Goal: Transaction & Acquisition: Purchase product/service

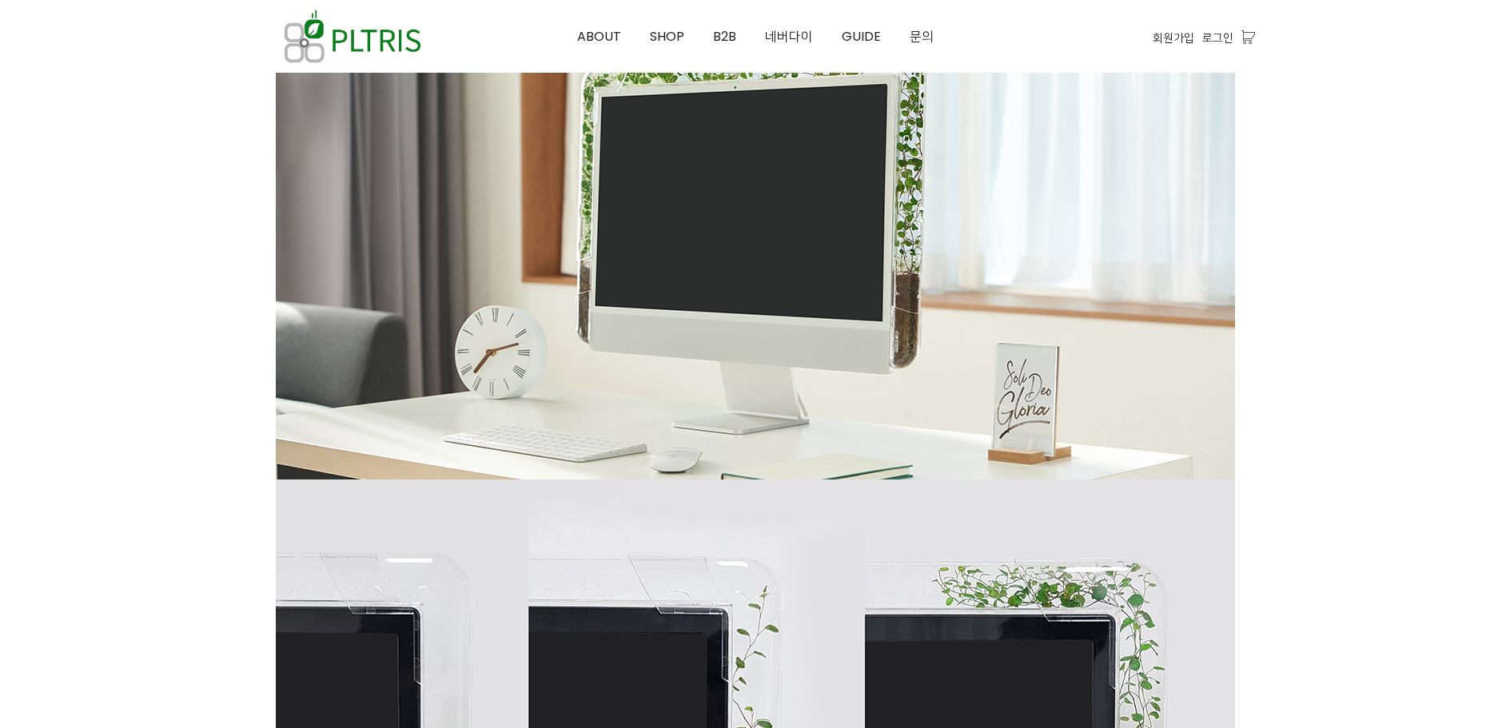
scroll to position [736, 0]
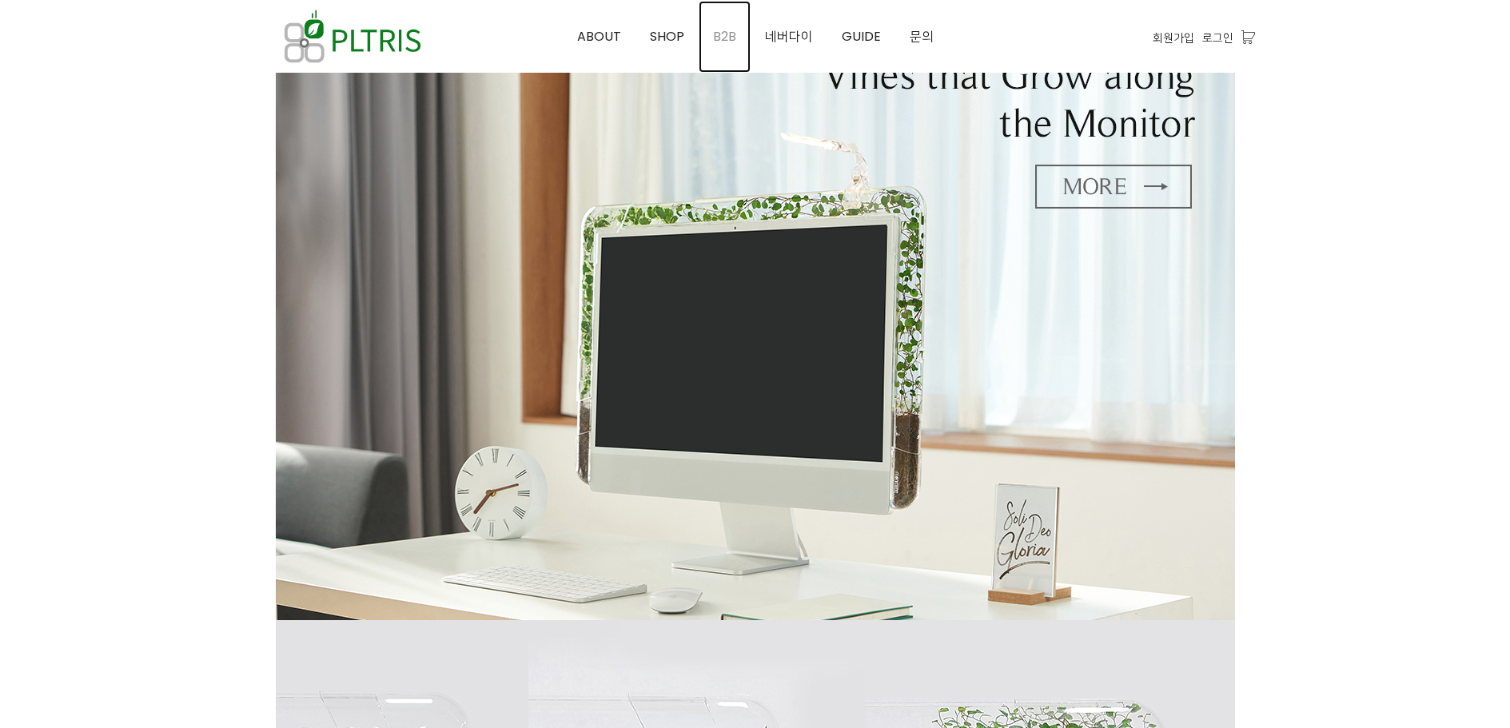
click at [736, 39] on span "B2B" at bounding box center [724, 36] width 23 height 18
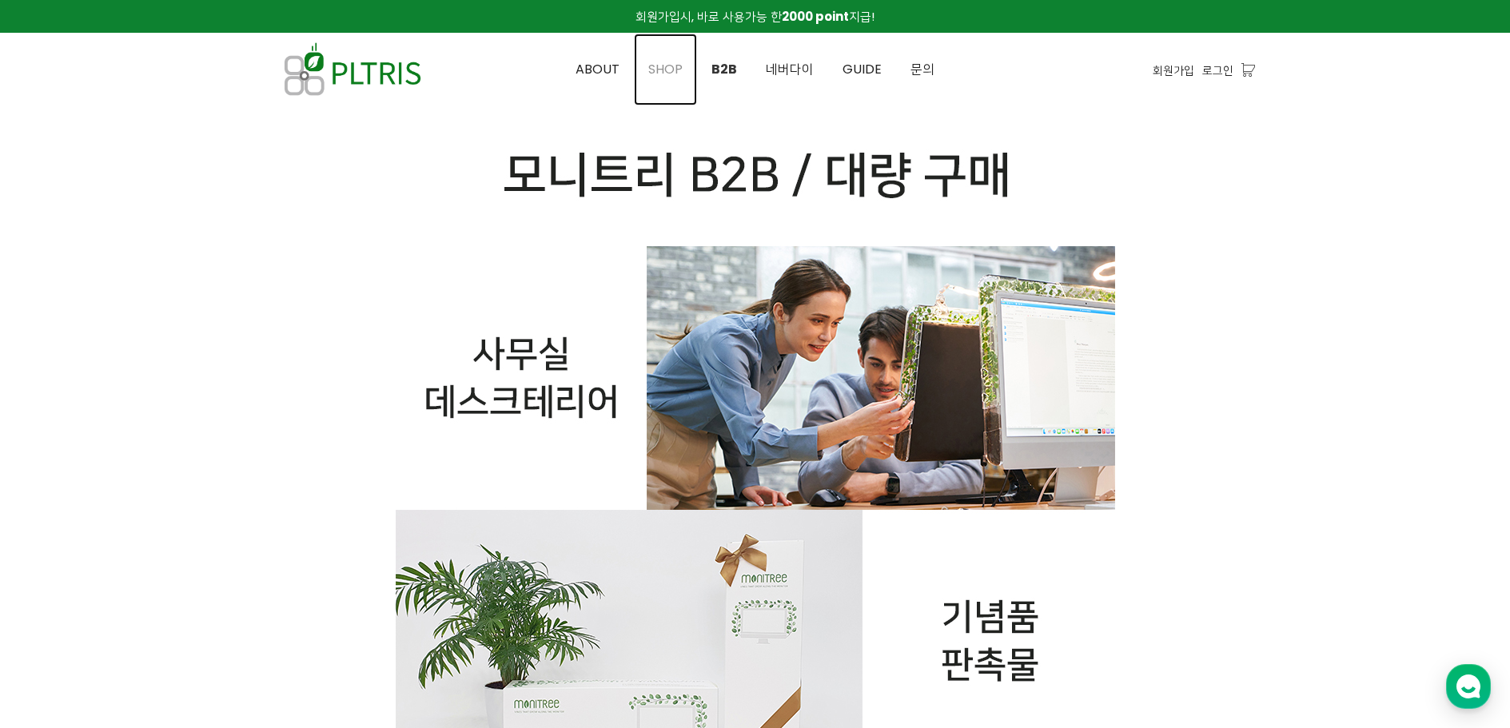
click at [668, 75] on span "SHOP" at bounding box center [665, 69] width 34 height 18
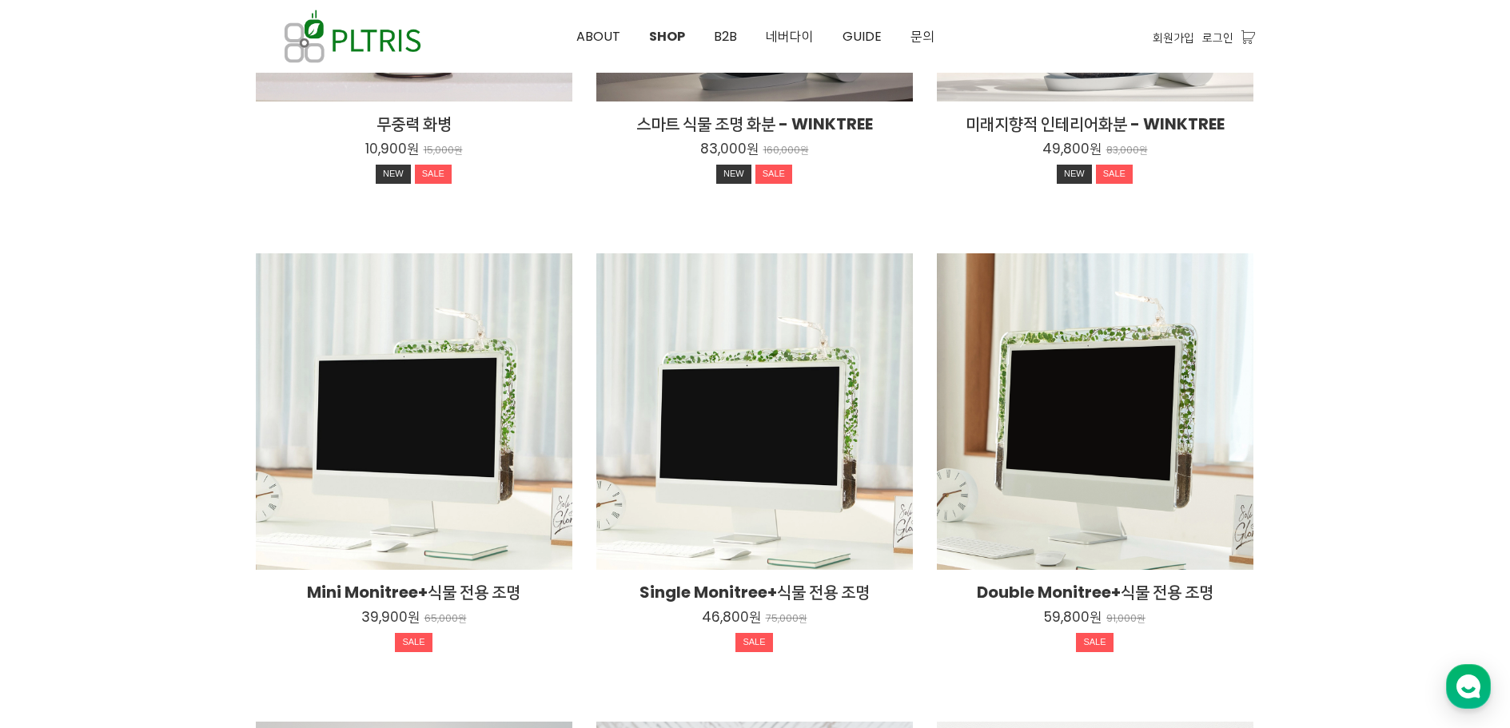
scroll to position [560, 0]
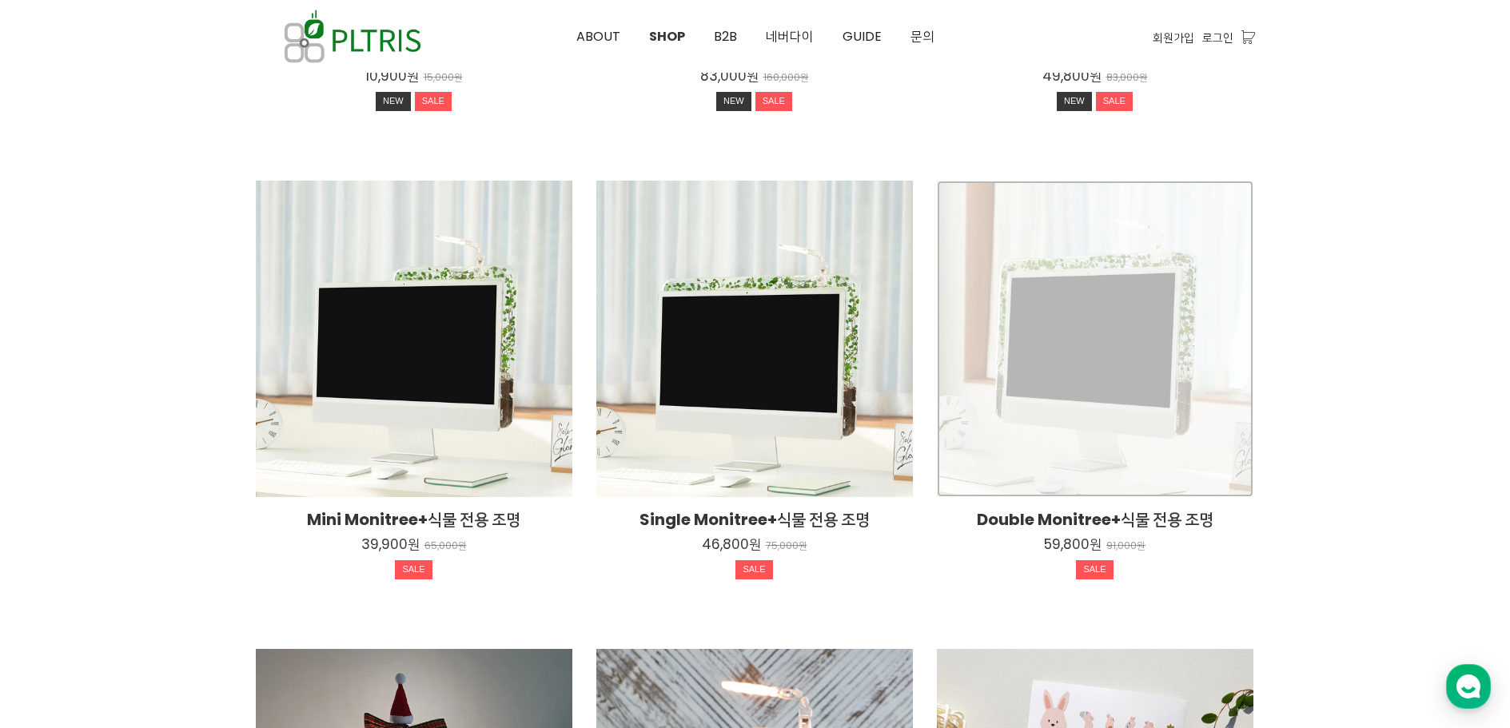
click at [1155, 365] on div "Double Monitree+식물 전용 조명 59,800원 91,000원 SALE" at bounding box center [1095, 339] width 317 height 317
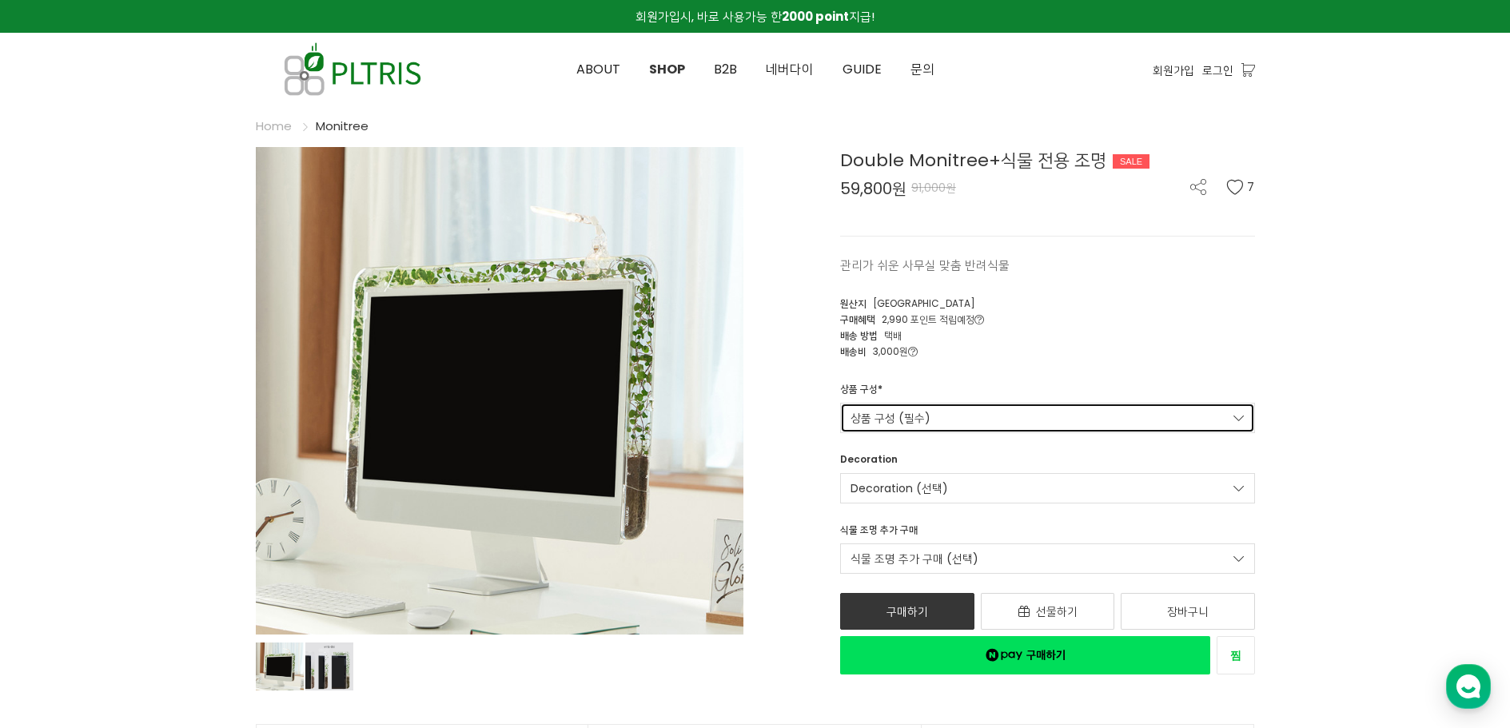
click at [1057, 406] on link "상품 구성 (필수)" at bounding box center [1047, 418] width 415 height 30
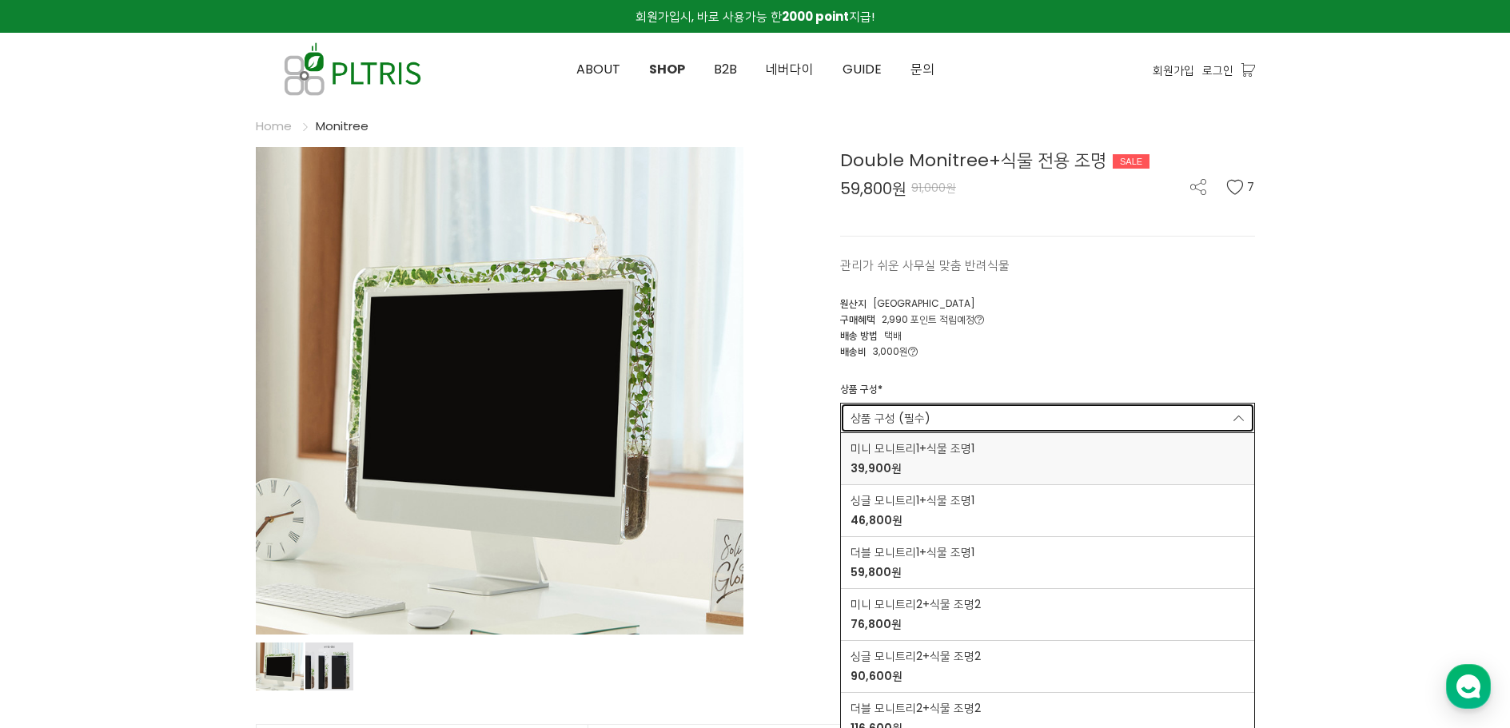
scroll to position [80, 0]
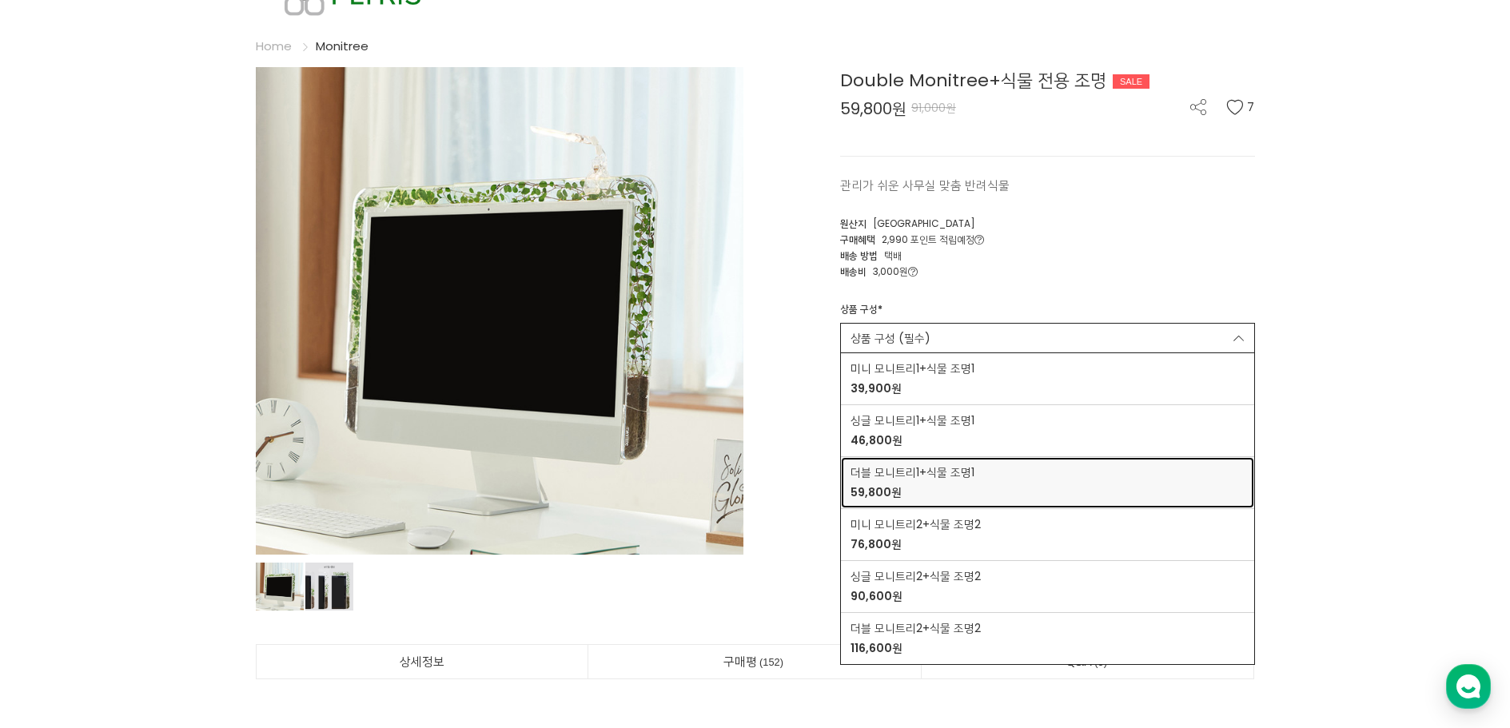
click at [850, 488] on link "더블 모니트리1+식물 조명1 59,800원" at bounding box center [1047, 482] width 413 height 51
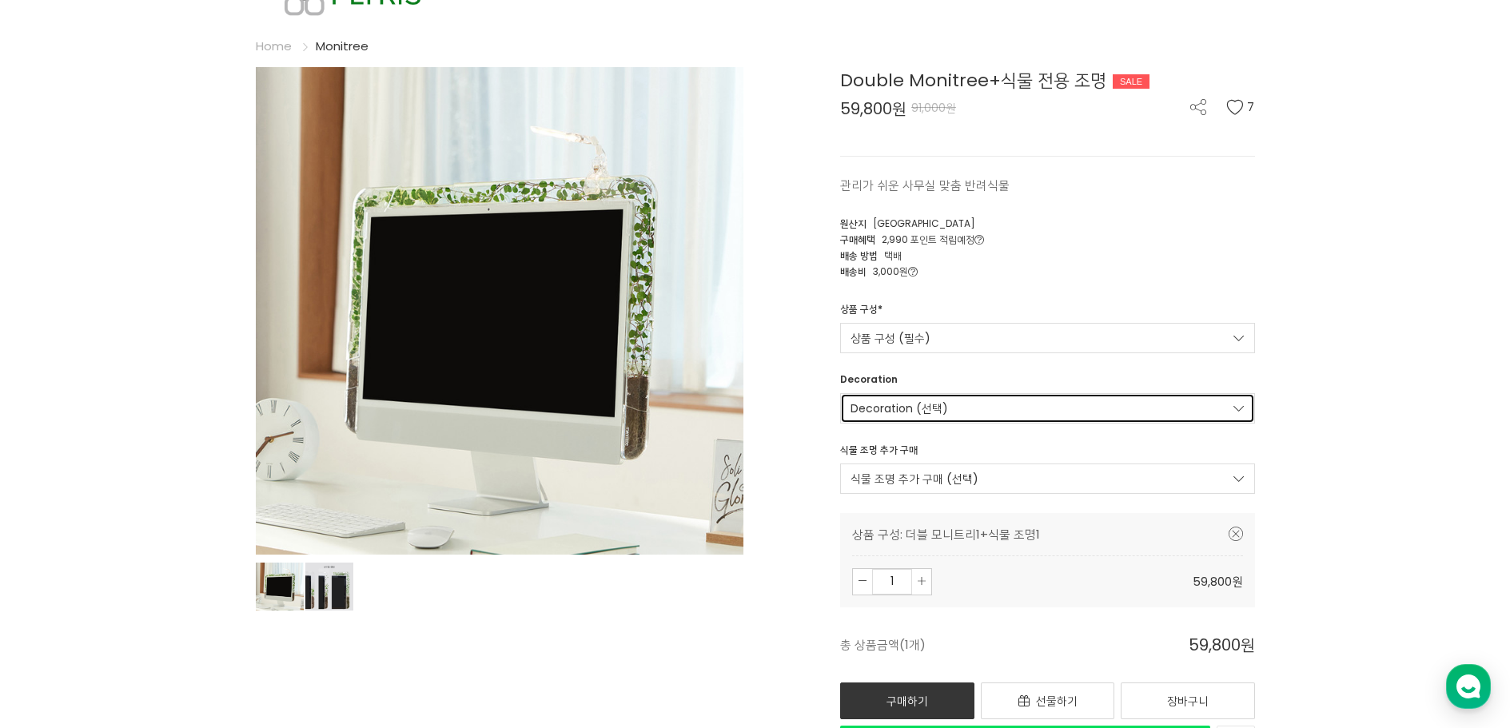
click at [932, 421] on link "Decoration (선택)" at bounding box center [1047, 408] width 415 height 30
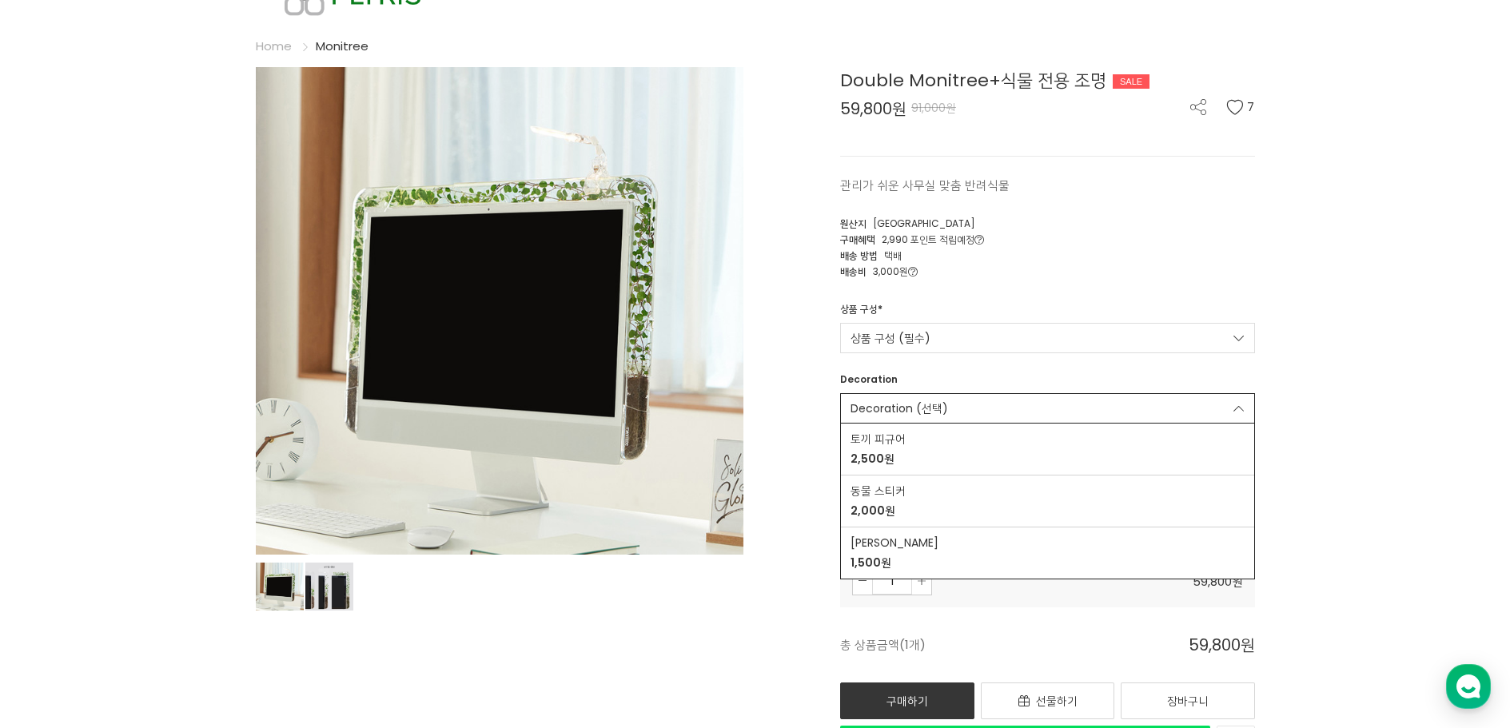
click at [801, 476] on div "Double Monitree+식물 전용 조명 SALE 59,800원 91,000원 7 관리가 쉬운 사무실 맞춤 반려식물 7 [GEOGRAPHI…" at bounding box center [1011, 415] width 488 height 697
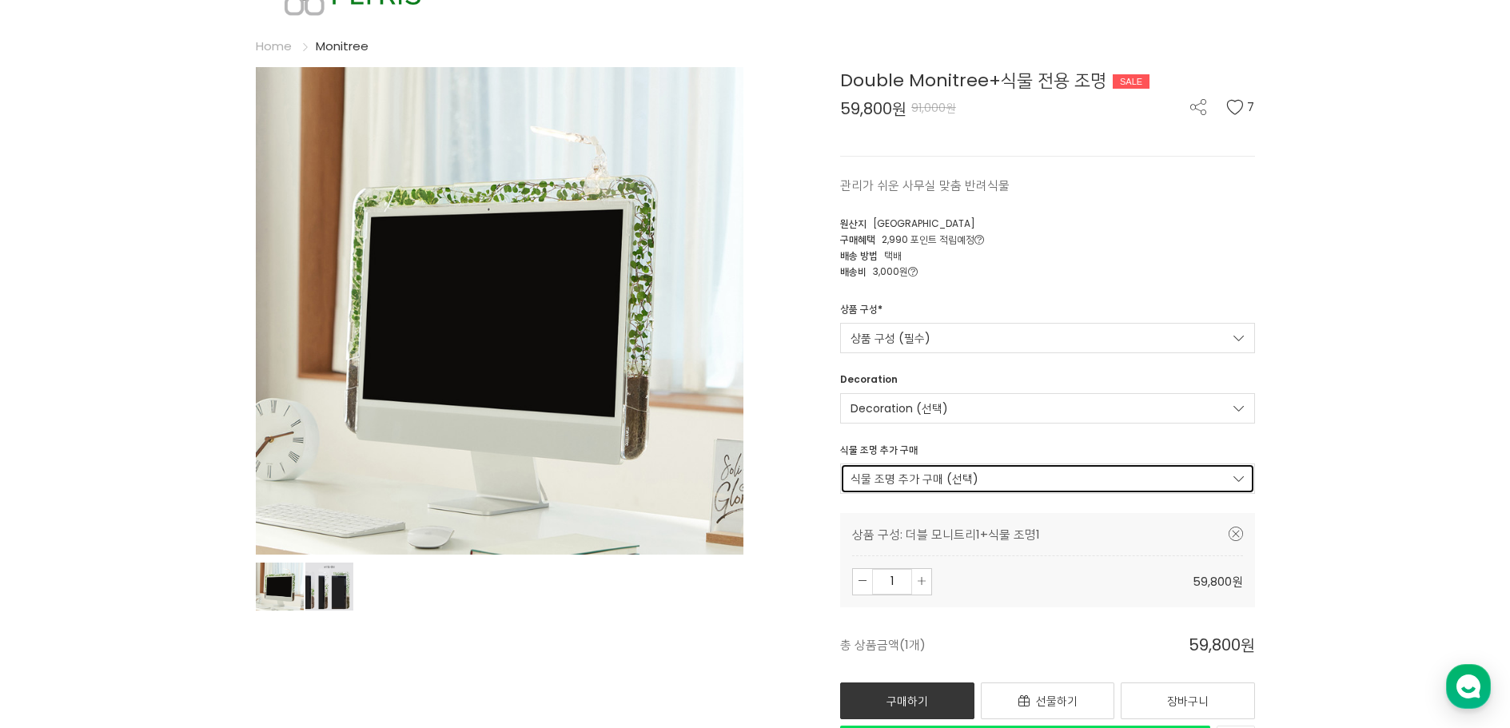
click at [894, 474] on link "식물 조명 추가 구매 (선택)" at bounding box center [1047, 479] width 415 height 30
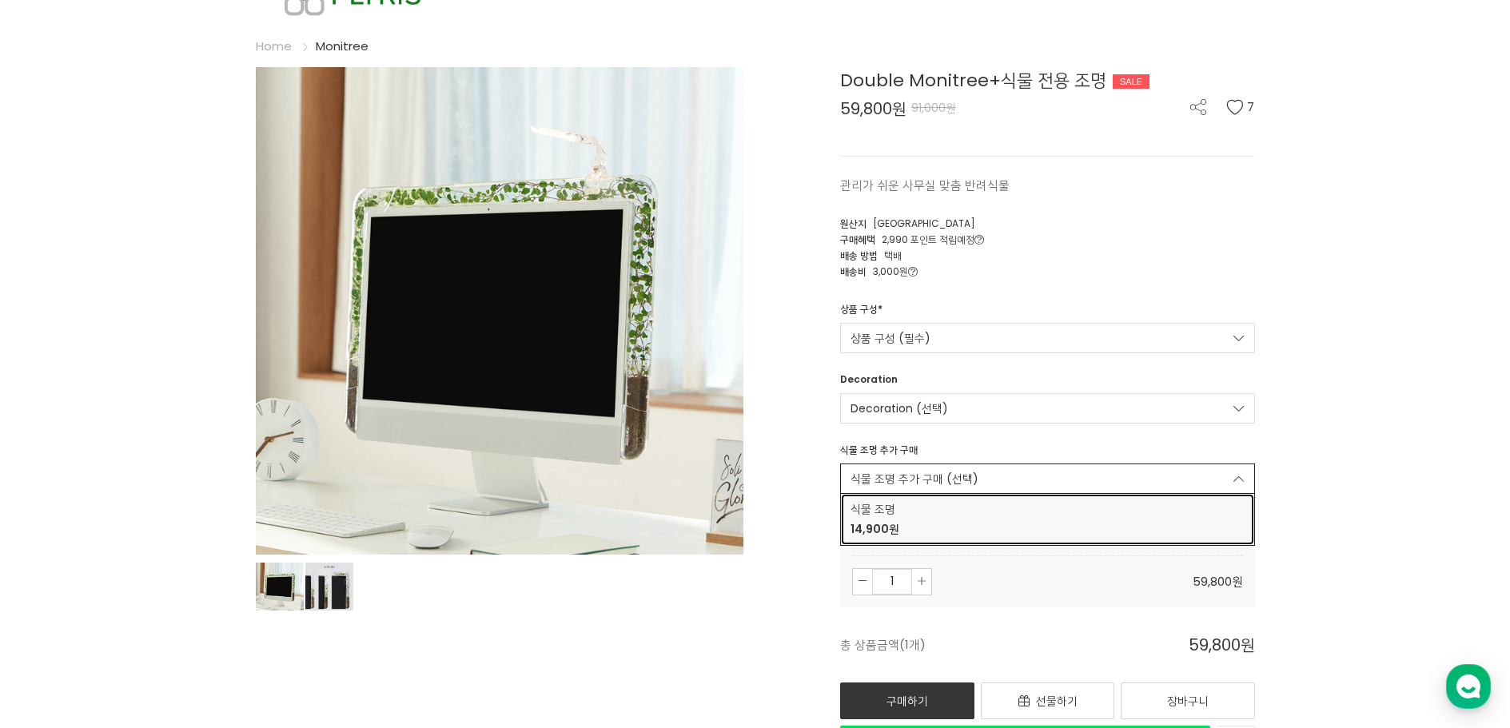
click at [880, 509] on span "식물 조명" at bounding box center [1048, 509] width 394 height 17
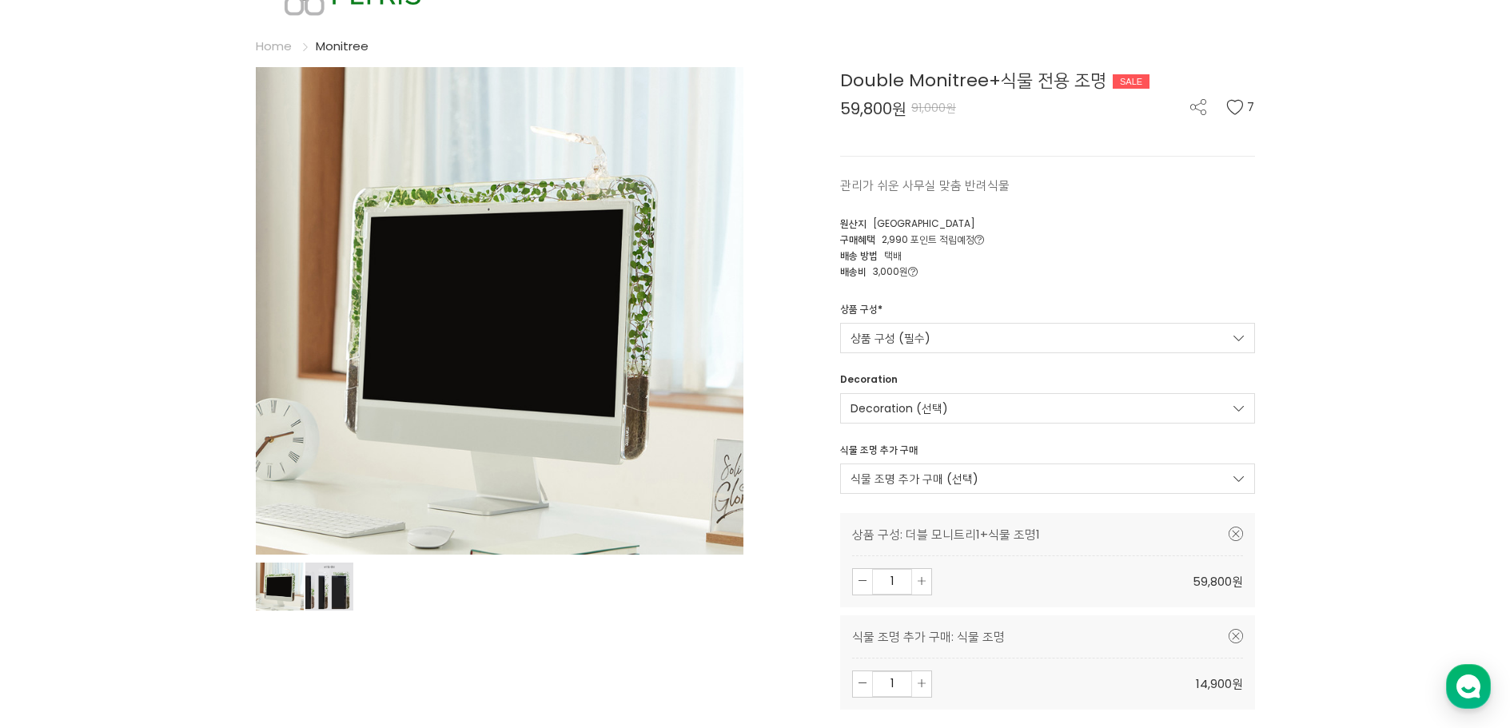
click at [821, 505] on div "Double Monitree+식물 전용 조명 SALE 59,800원 91,000원 7 관리가 쉬운 사무실 맞춤 반려식물 7 [GEOGRAPHI…" at bounding box center [1011, 466] width 488 height 799
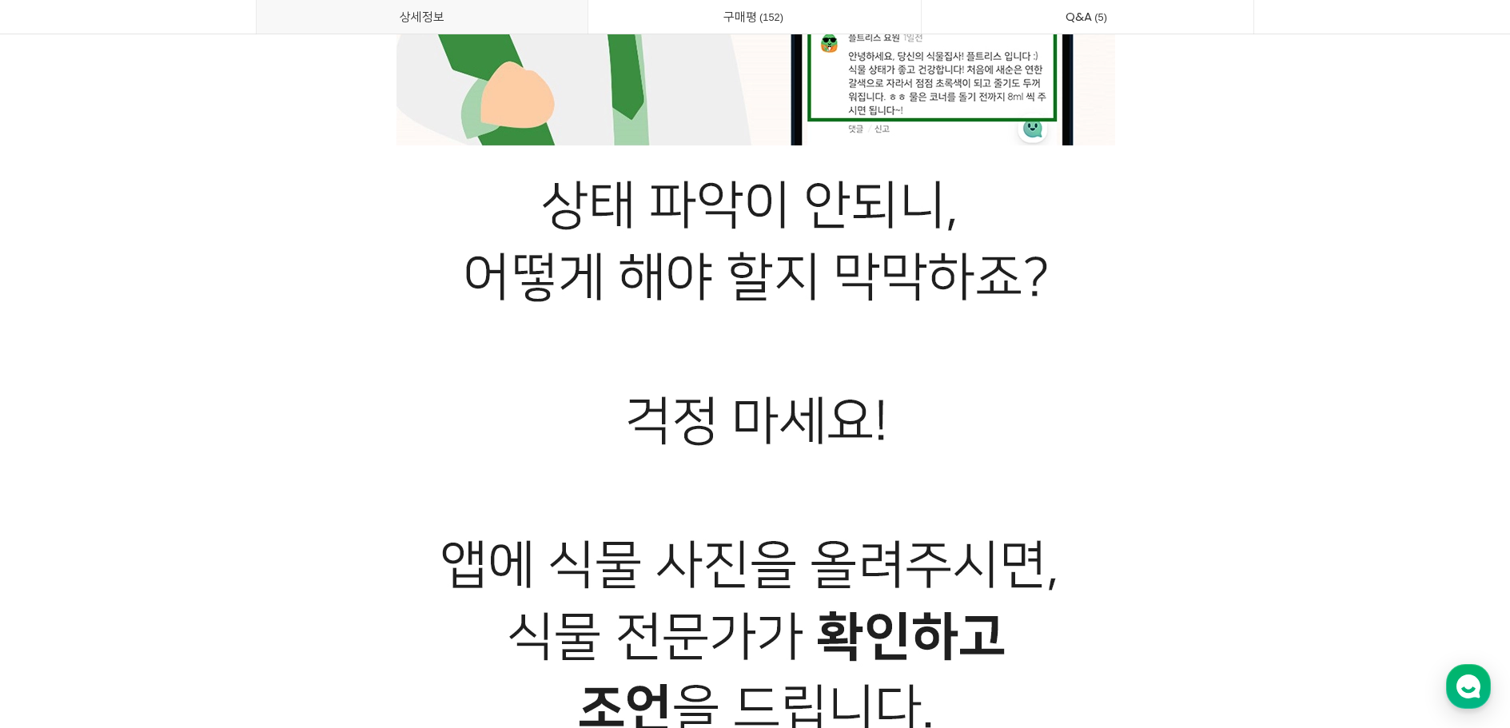
scroll to position [21584, 0]
